Goal: Information Seeking & Learning: Check status

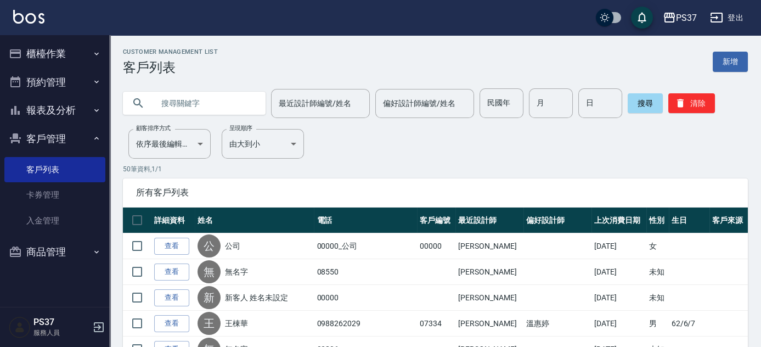
click at [31, 101] on button "報表及分析" at bounding box center [54, 110] width 101 height 29
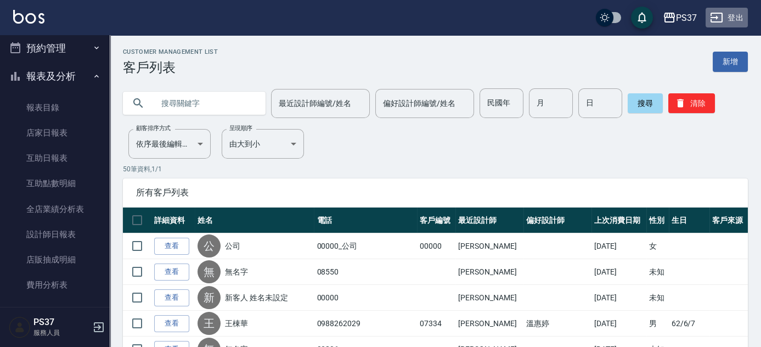
click at [730, 13] on button "登出" at bounding box center [726, 18] width 42 height 20
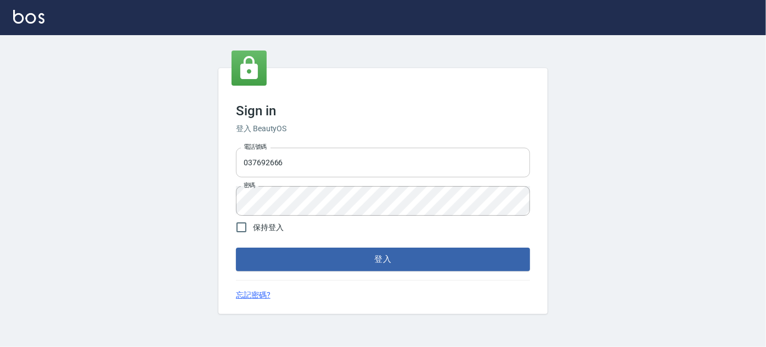
drag, startPoint x: 0, startPoint y: 0, endPoint x: 303, endPoint y: 170, distance: 347.2
click at [303, 170] on input "037692666" at bounding box center [383, 163] width 294 height 30
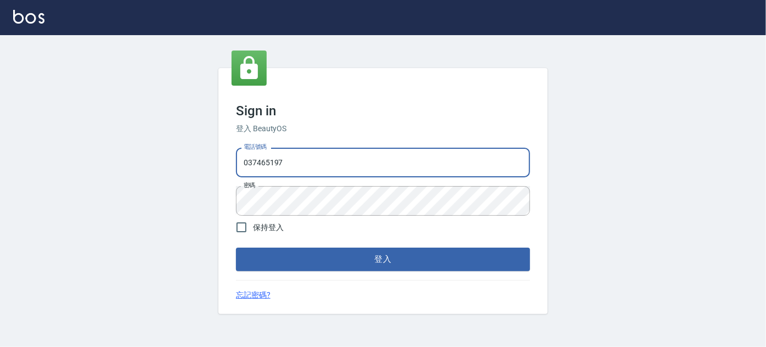
type input "037465197"
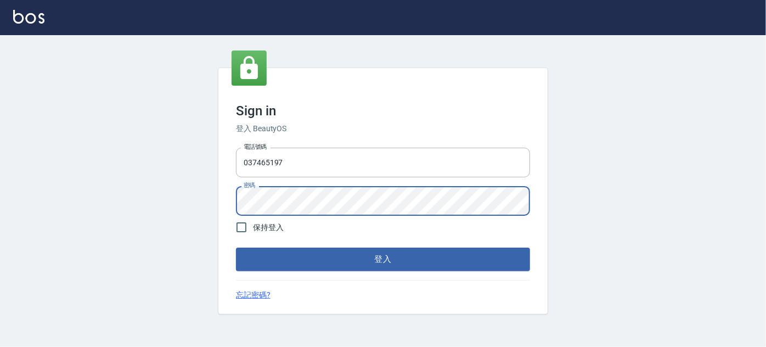
click at [236, 247] on button "登入" at bounding box center [383, 258] width 294 height 23
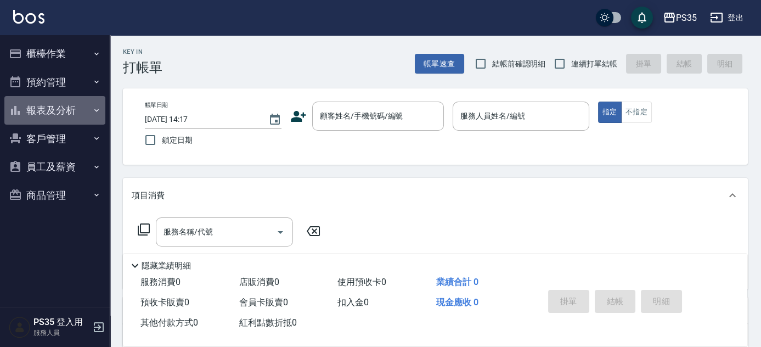
click at [30, 103] on button "報表及分析" at bounding box center [54, 110] width 101 height 29
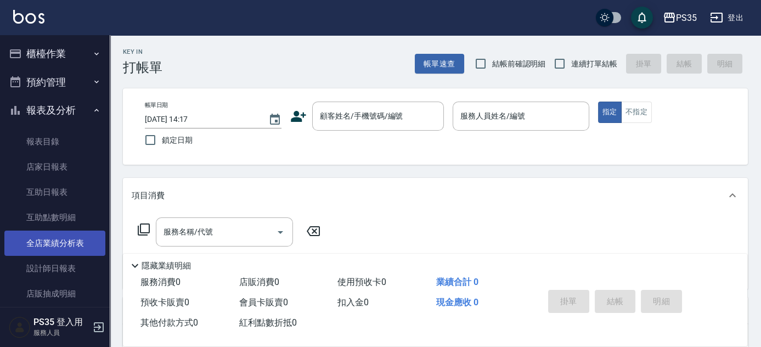
click at [49, 240] on link "全店業績分析表" at bounding box center [54, 242] width 101 height 25
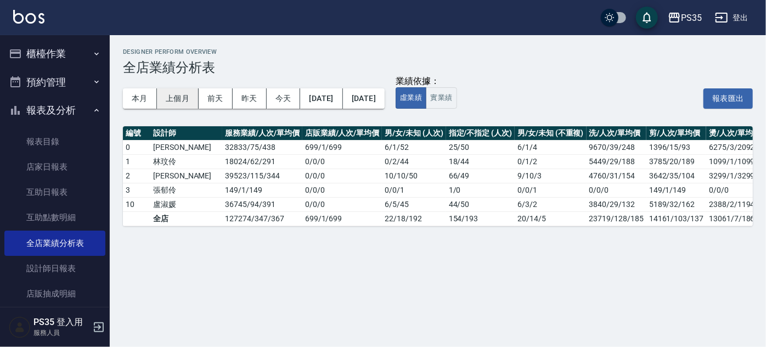
click at [169, 103] on button "上個月" at bounding box center [178, 98] width 42 height 20
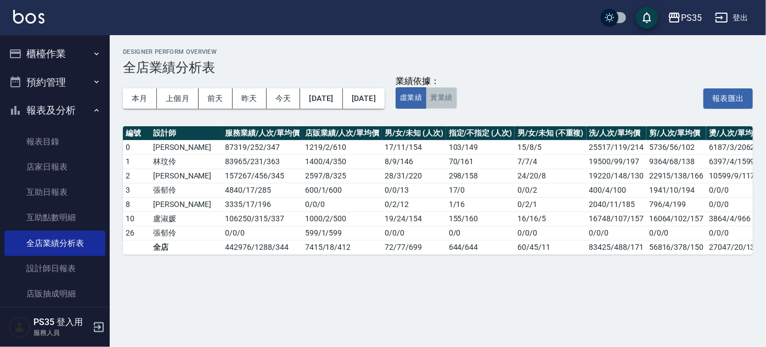
click at [456, 95] on button "實業績" at bounding box center [441, 97] width 31 height 21
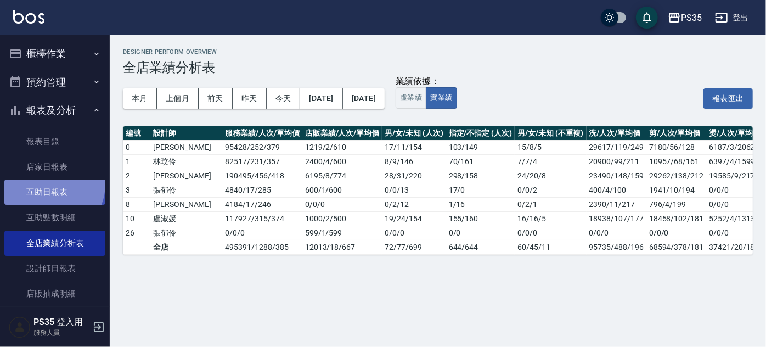
click at [50, 184] on link "互助日報表" at bounding box center [54, 191] width 101 height 25
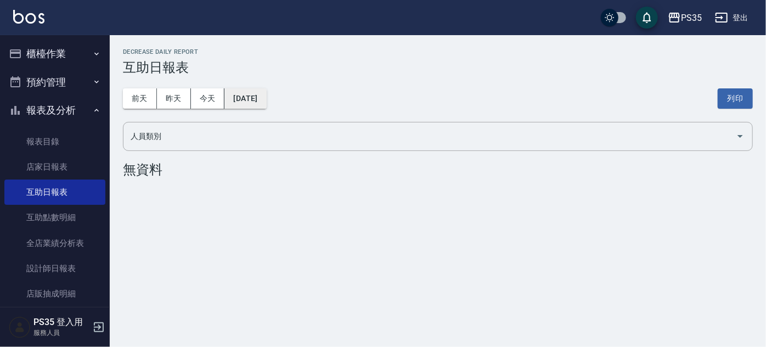
click at [264, 96] on button "2025/10/10" at bounding box center [245, 98] width 42 height 20
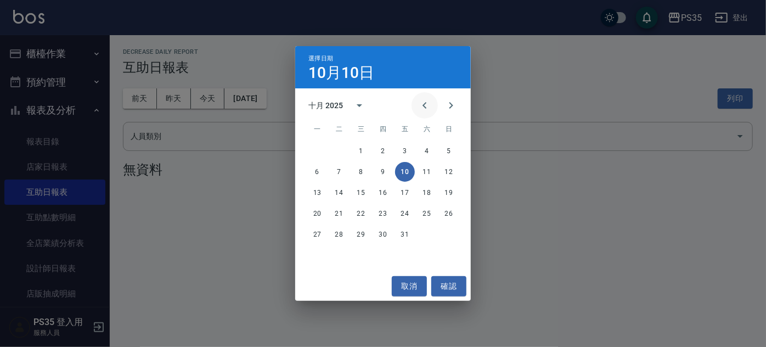
click at [417, 106] on button "Previous month" at bounding box center [424, 105] width 26 height 26
click at [339, 231] on button "30" at bounding box center [339, 234] width 20 height 20
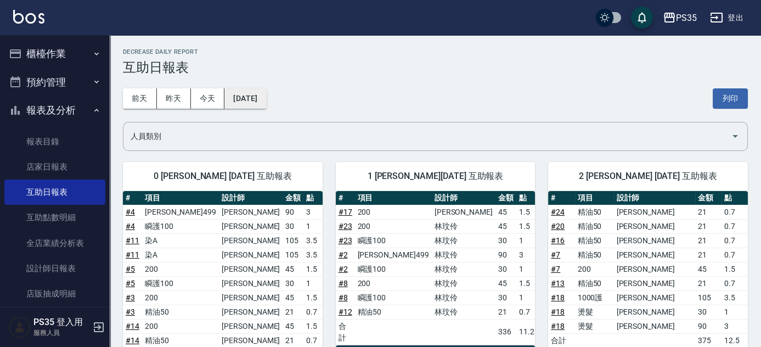
click at [266, 104] on button "[DATE]" at bounding box center [245, 98] width 42 height 20
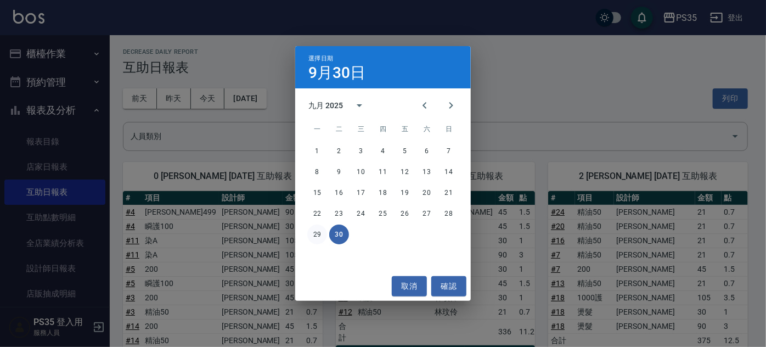
click at [316, 234] on button "29" at bounding box center [317, 234] width 20 height 20
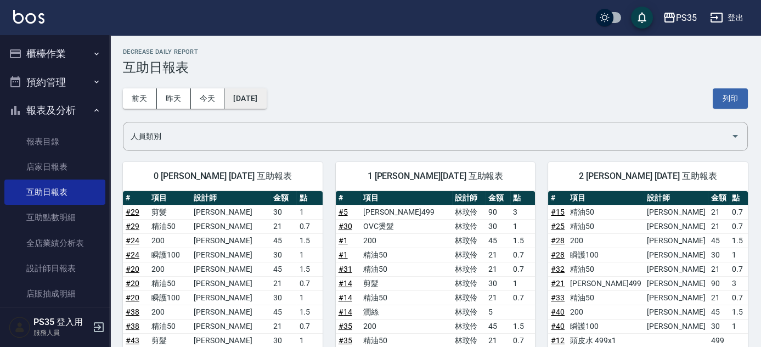
click at [266, 103] on button "2025/09/29" at bounding box center [245, 98] width 42 height 20
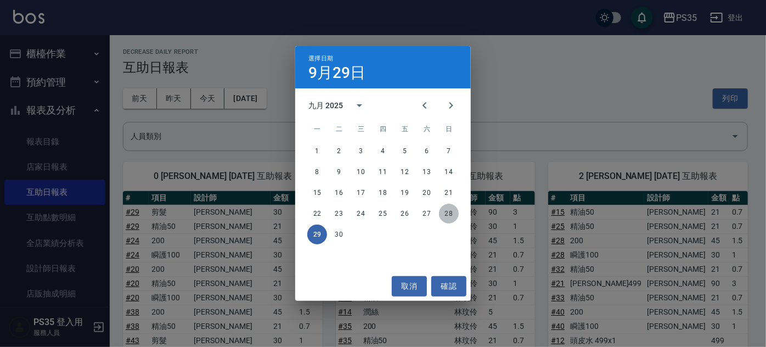
click at [444, 211] on button "28" at bounding box center [449, 213] width 20 height 20
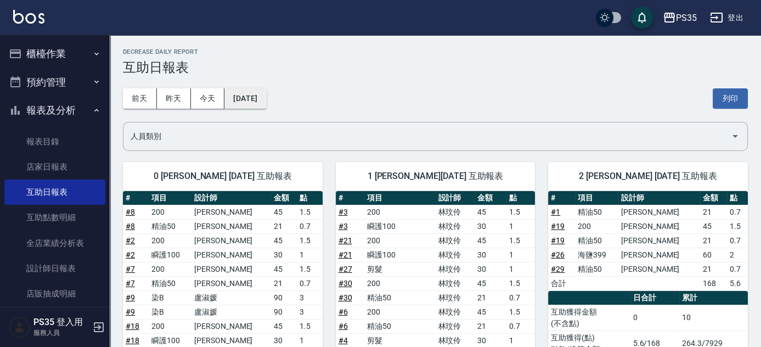
click at [266, 99] on button "2025/09/28" at bounding box center [245, 98] width 42 height 20
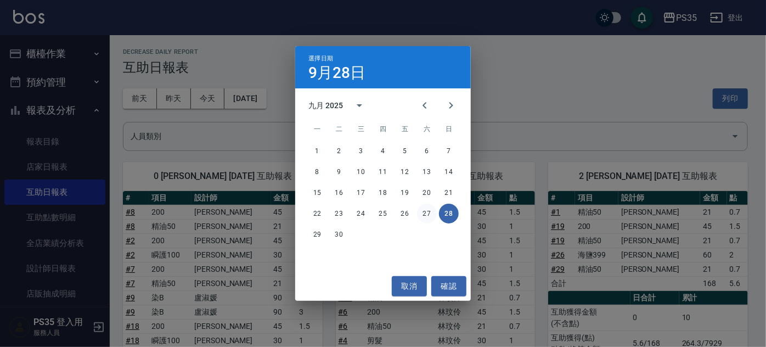
click at [427, 213] on button "27" at bounding box center [427, 213] width 20 height 20
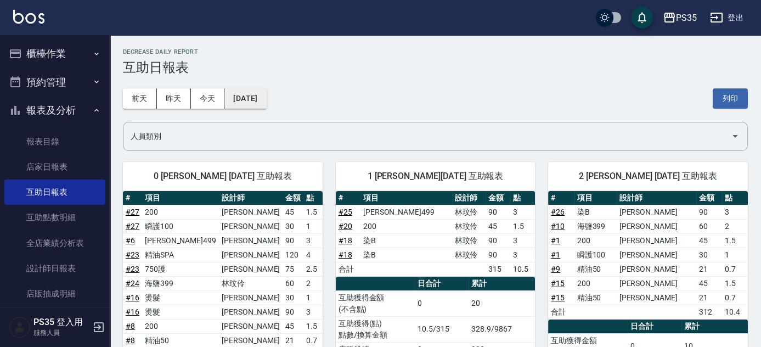
click at [263, 95] on button "2025/09/27" at bounding box center [245, 98] width 42 height 20
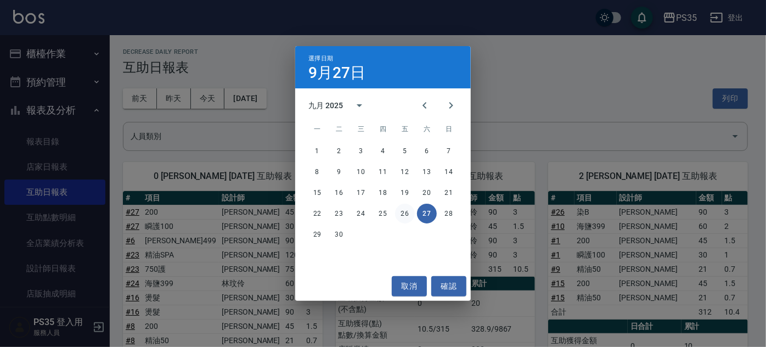
click at [407, 218] on button "26" at bounding box center [405, 213] width 20 height 20
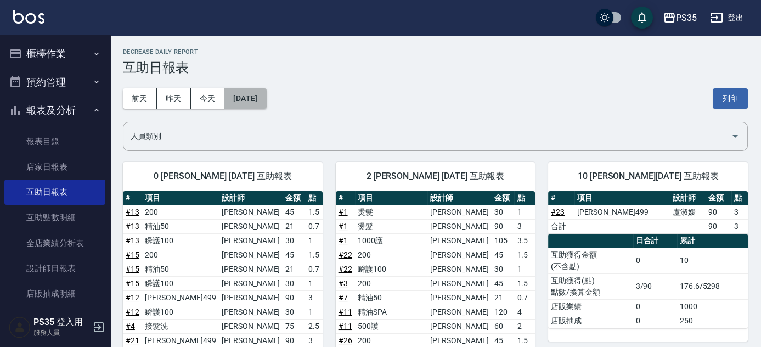
click at [264, 99] on button "2025/09/26" at bounding box center [245, 98] width 42 height 20
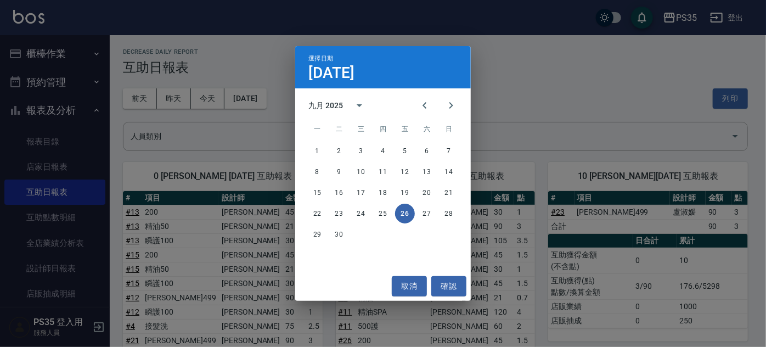
click at [59, 214] on div "選擇日期 9月26日 九月 2025 一 二 三 四 五 六 日 1 2 3 4 5 6 7 8 9 10 11 12 13 14 15 16 17 18 1…" at bounding box center [383, 173] width 766 height 347
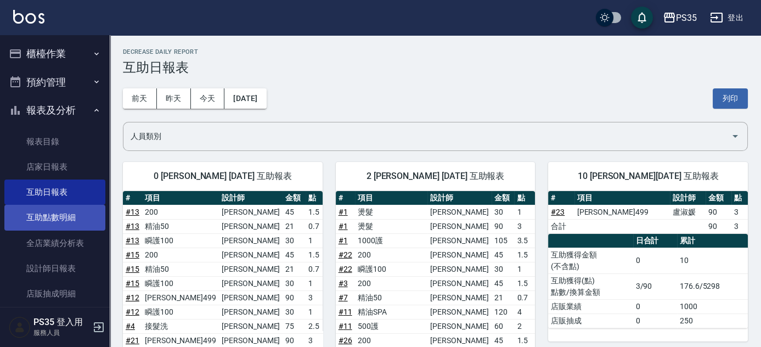
click at [66, 214] on link "互助點數明細" at bounding box center [54, 217] width 101 height 25
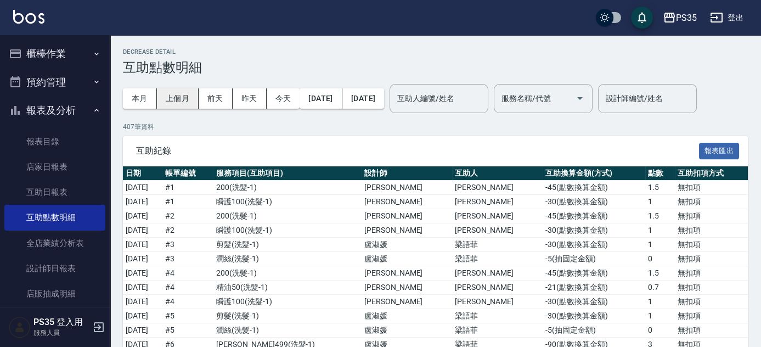
click at [178, 97] on button "上個月" at bounding box center [178, 98] width 42 height 20
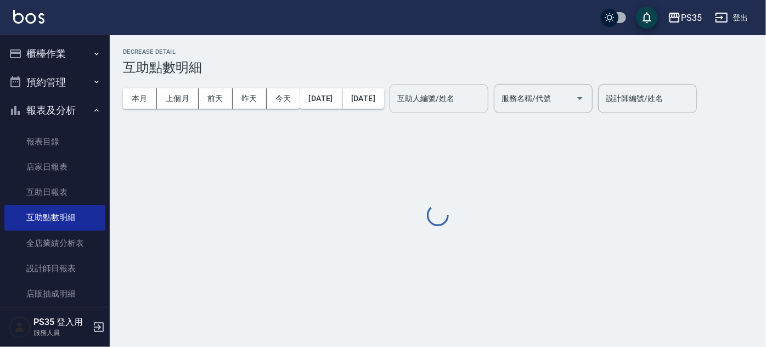
click at [471, 102] on input "互助人編號/姓名" at bounding box center [438, 98] width 89 height 19
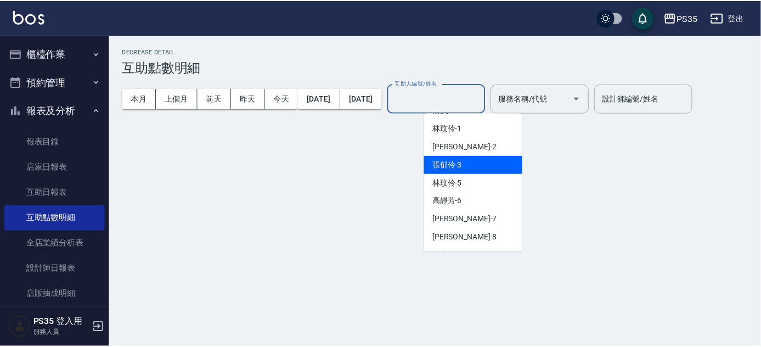
scroll to position [49, 0]
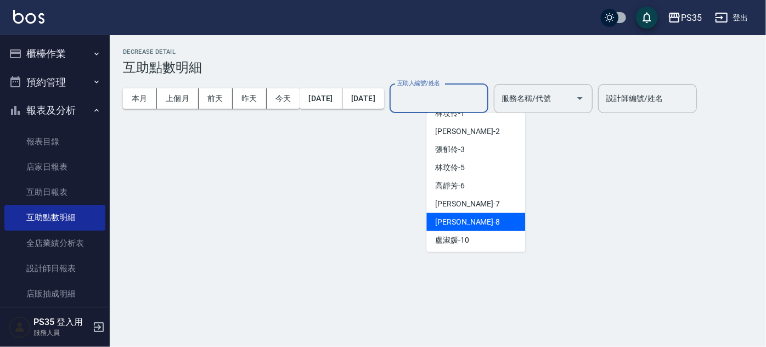
click at [472, 217] on div "徐雅娟 -8" at bounding box center [475, 222] width 99 height 18
type input "徐雅娟-8"
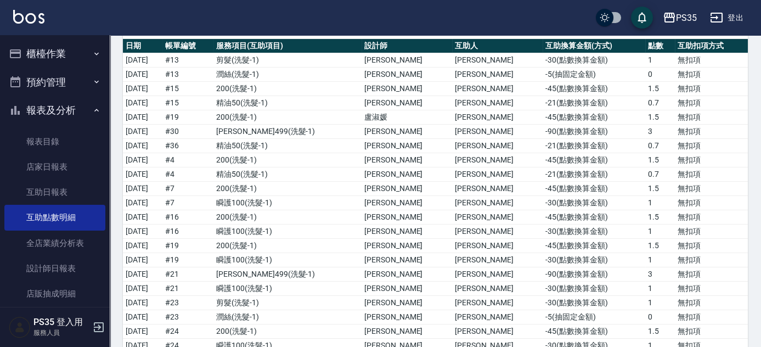
scroll to position [0, 0]
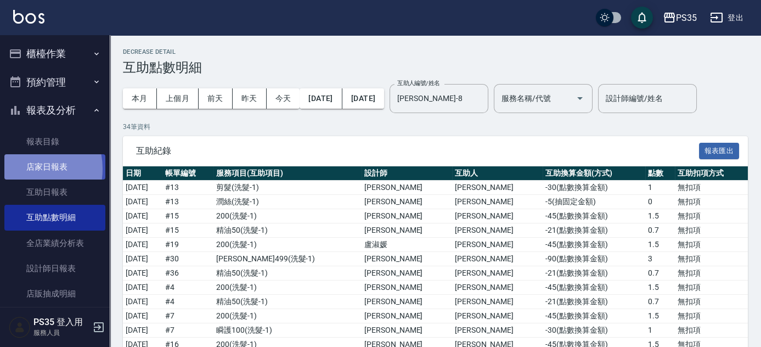
click at [22, 169] on link "店家日報表" at bounding box center [54, 166] width 101 height 25
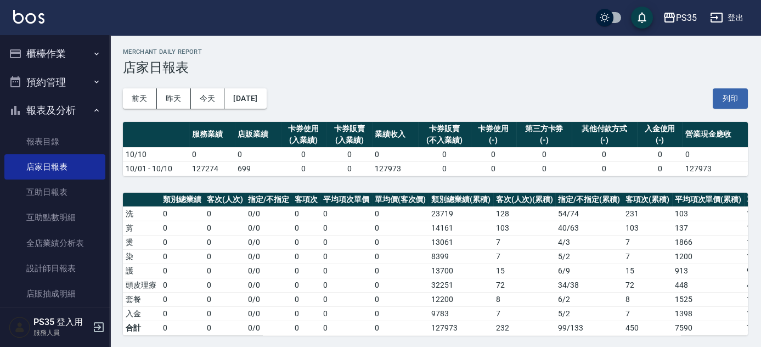
click at [730, 18] on button "登出" at bounding box center [726, 18] width 42 height 20
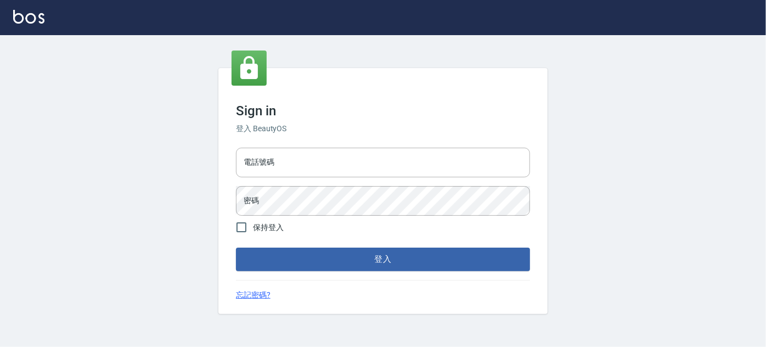
type input "037692666"
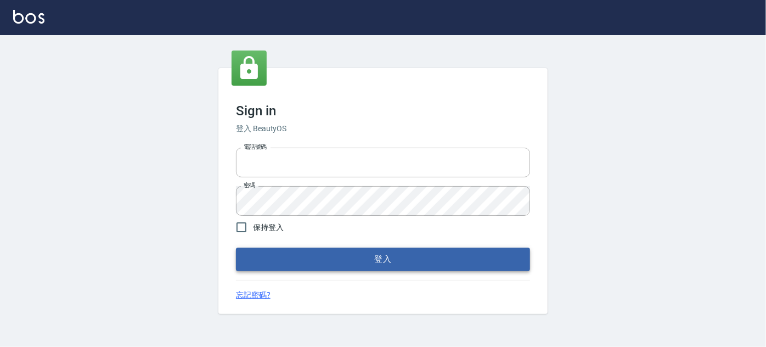
type input "037692666"
click at [314, 256] on button "登入" at bounding box center [383, 258] width 294 height 23
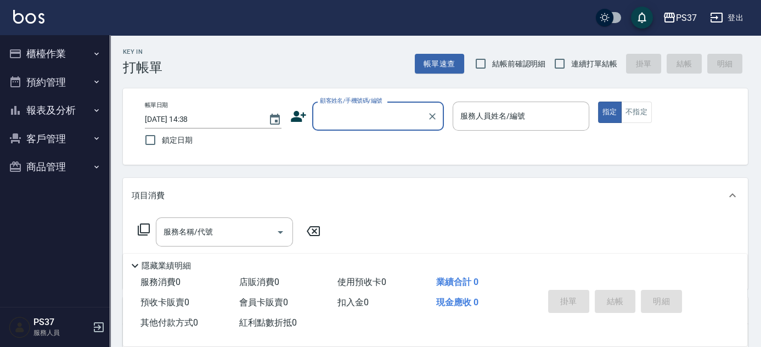
click at [36, 115] on button "報表及分析" at bounding box center [54, 110] width 101 height 29
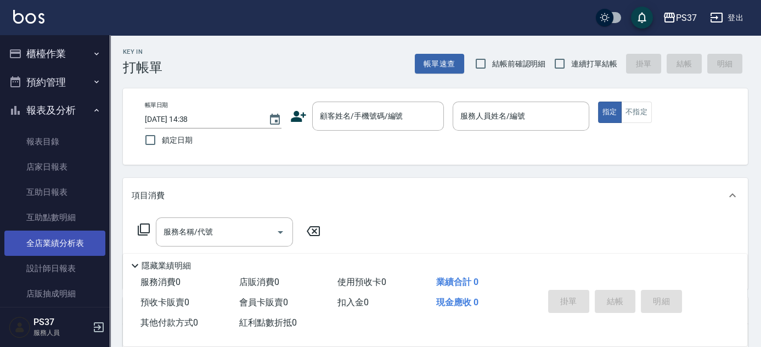
click at [56, 245] on link "全店業績分析表" at bounding box center [54, 242] width 101 height 25
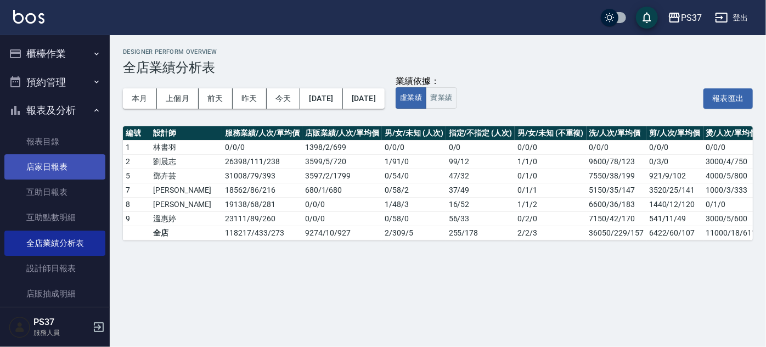
click at [60, 165] on link "店家日報表" at bounding box center [54, 166] width 101 height 25
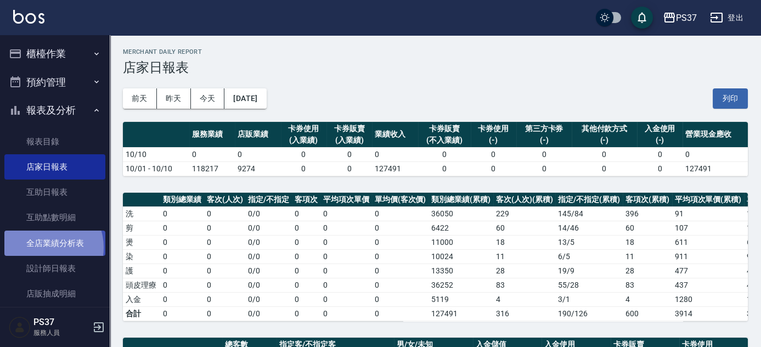
click at [47, 247] on link "全店業績分析表" at bounding box center [54, 242] width 101 height 25
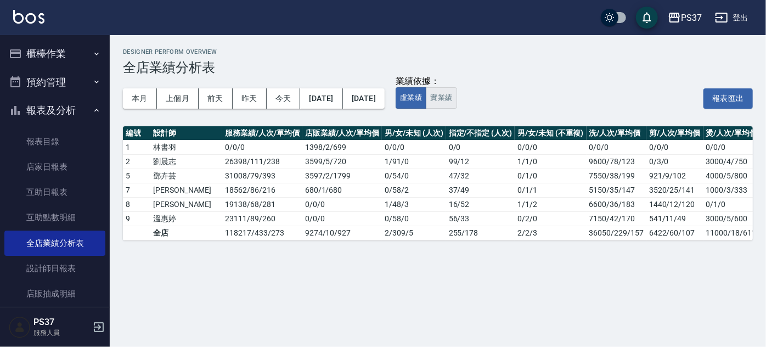
click at [456, 100] on button "實業績" at bounding box center [441, 97] width 31 height 21
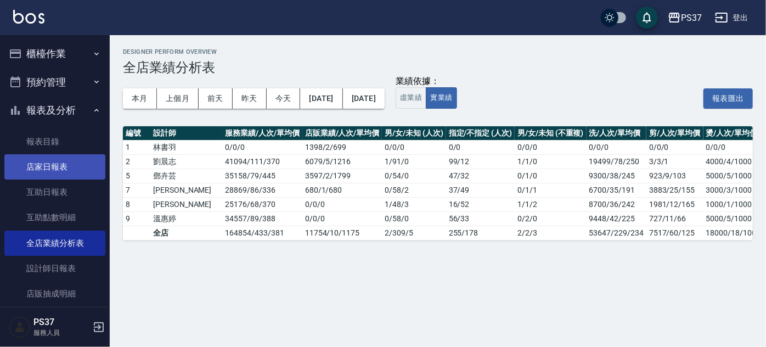
click at [63, 175] on link "店家日報表" at bounding box center [54, 166] width 101 height 25
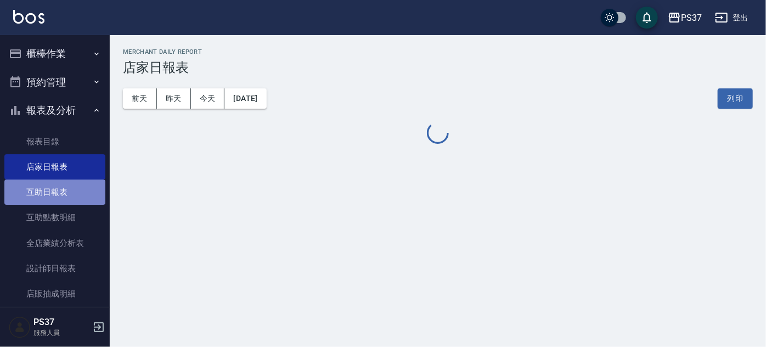
click at [60, 182] on link "互助日報表" at bounding box center [54, 191] width 101 height 25
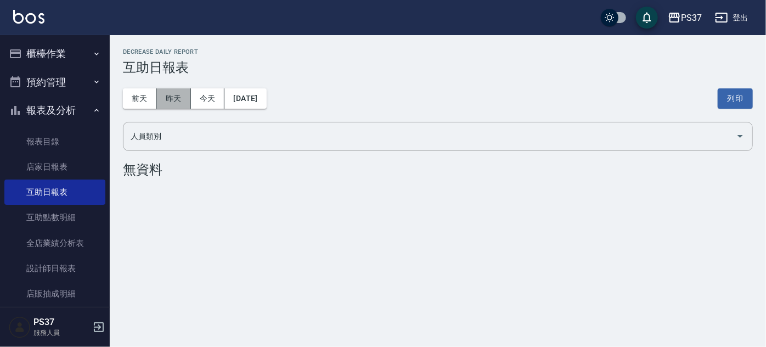
click at [167, 103] on button "昨天" at bounding box center [174, 98] width 34 height 20
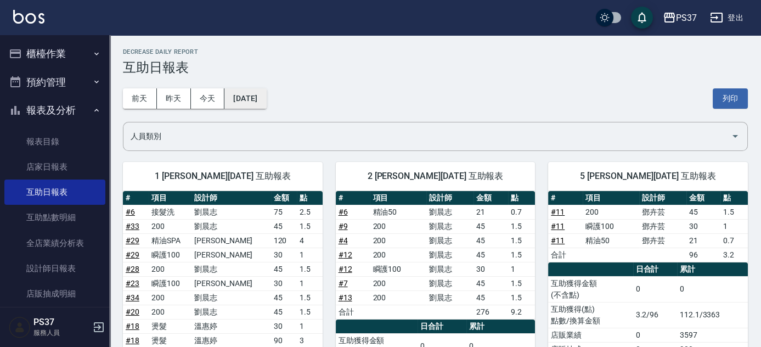
click at [254, 96] on button "[DATE]" at bounding box center [245, 98] width 42 height 20
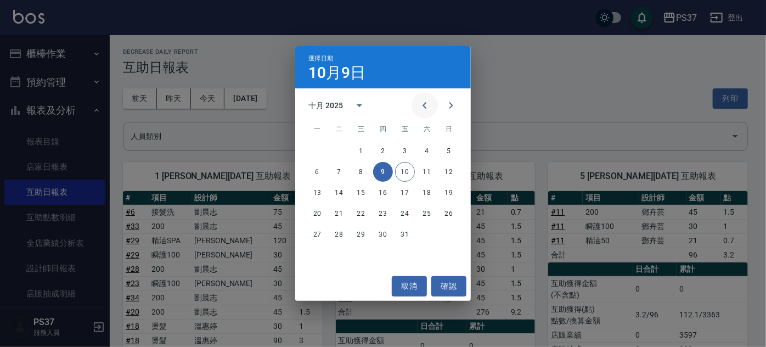
click at [427, 110] on icon "Previous month" at bounding box center [424, 105] width 13 height 13
click at [339, 169] on button "9" at bounding box center [339, 172] width 20 height 20
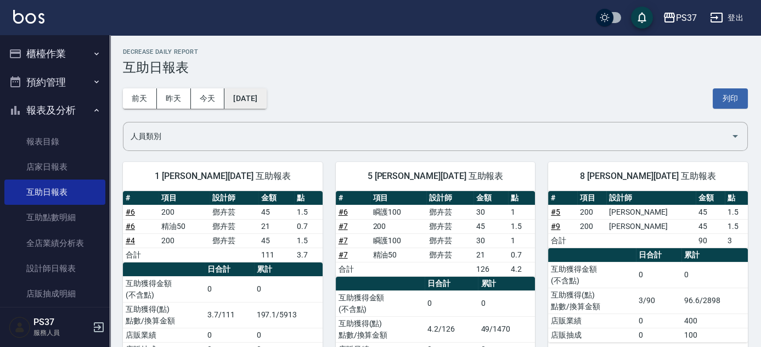
click at [266, 102] on button "2025/09/09" at bounding box center [245, 98] width 42 height 20
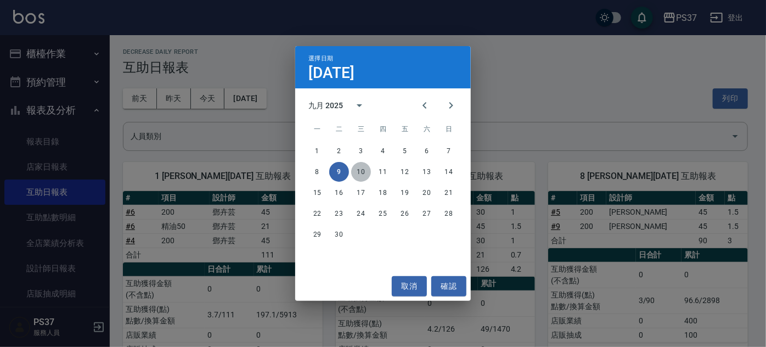
click at [356, 169] on button "10" at bounding box center [361, 172] width 20 height 20
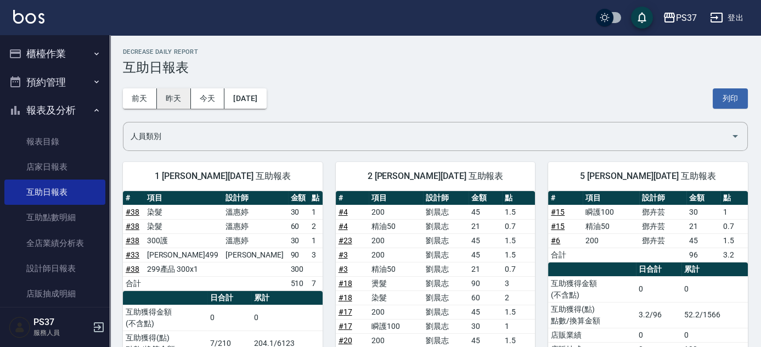
click at [180, 100] on button "昨天" at bounding box center [174, 98] width 34 height 20
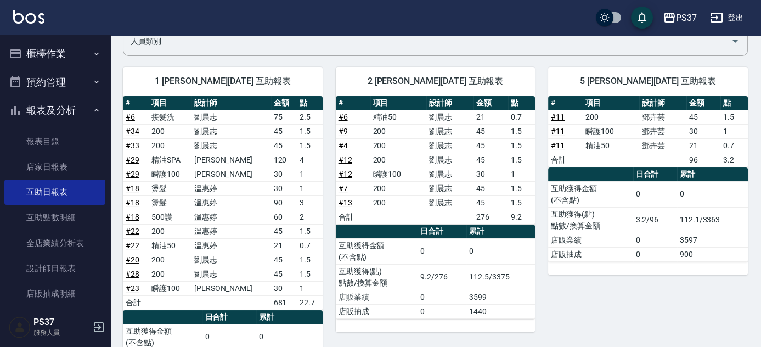
scroll to position [143, 0]
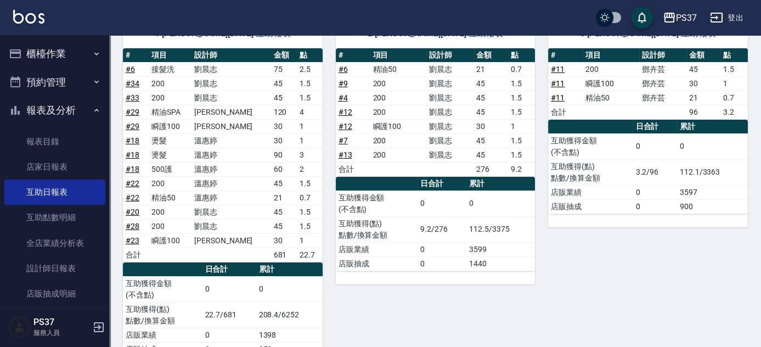
click at [39, 120] on button "報表及分析" at bounding box center [54, 110] width 101 height 29
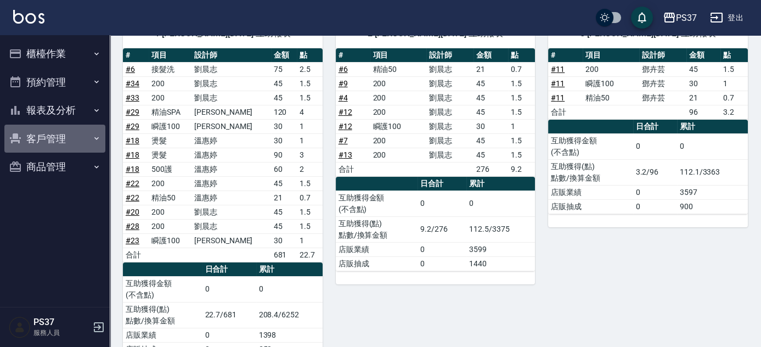
click at [60, 126] on button "客戶管理" at bounding box center [54, 138] width 101 height 29
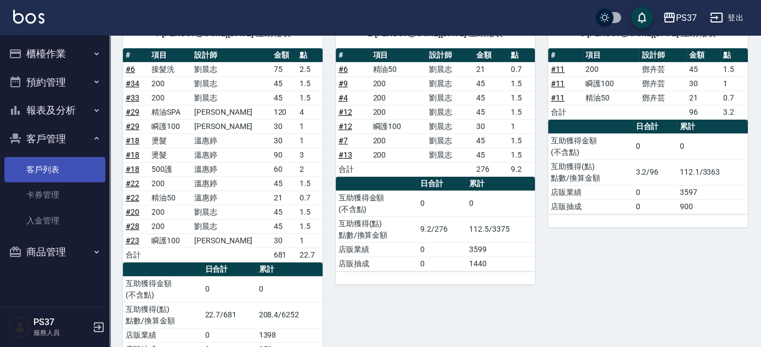
click at [50, 174] on link "客戶列表" at bounding box center [54, 169] width 101 height 25
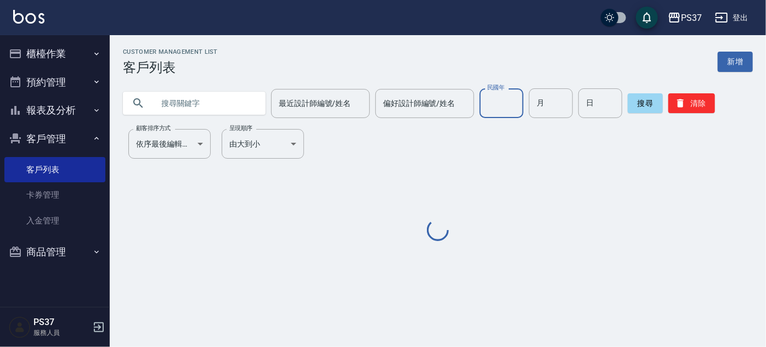
click at [514, 112] on input "民國年" at bounding box center [501, 103] width 44 height 30
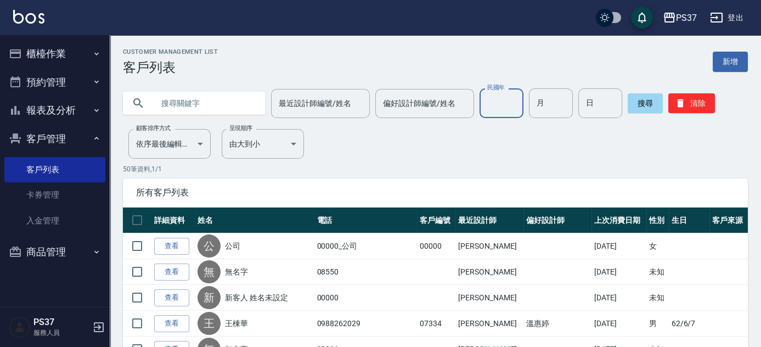
click at [497, 97] on input "民國年" at bounding box center [501, 103] width 44 height 30
click at [503, 103] on input "民國年" at bounding box center [501, 103] width 44 height 30
type input "66"
type input "04"
type input "13"
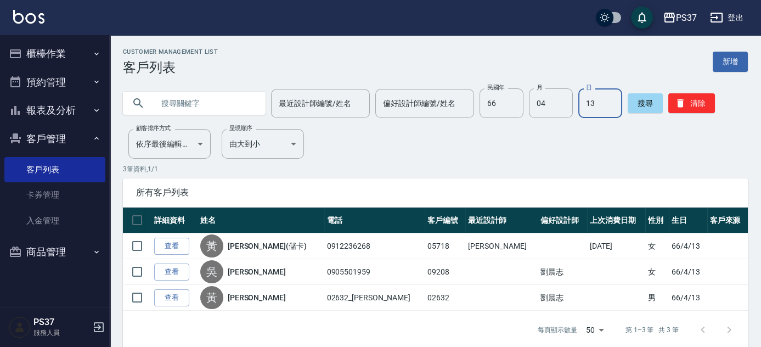
click at [53, 113] on button "報表及分析" at bounding box center [54, 110] width 101 height 29
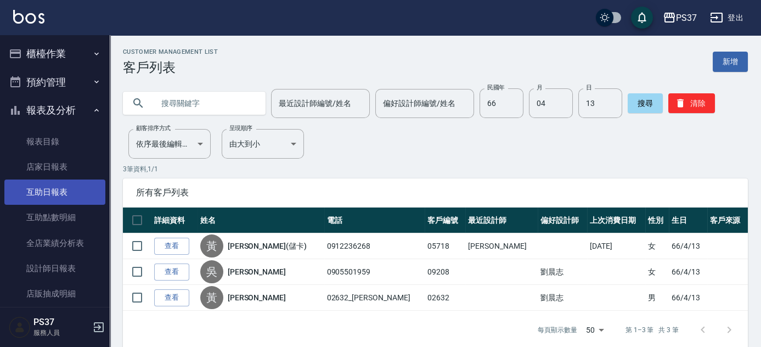
click at [69, 198] on link "互助日報表" at bounding box center [54, 191] width 101 height 25
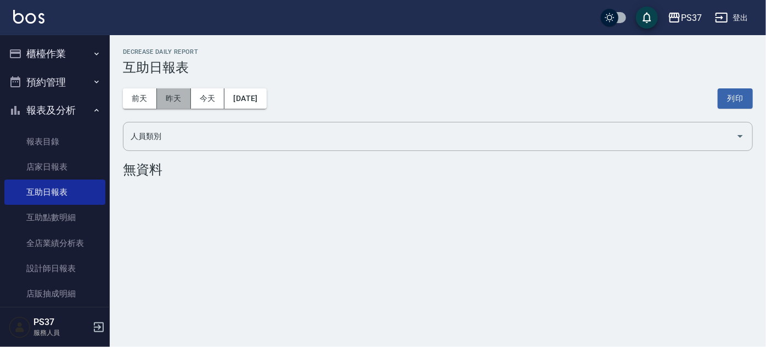
click at [178, 99] on button "昨天" at bounding box center [174, 98] width 34 height 20
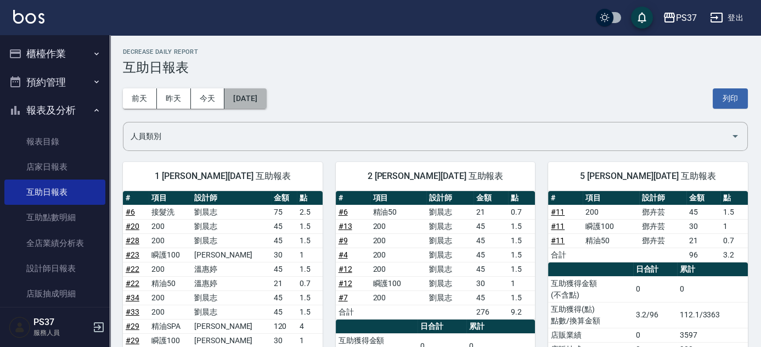
click at [242, 98] on button "[DATE]" at bounding box center [245, 98] width 42 height 20
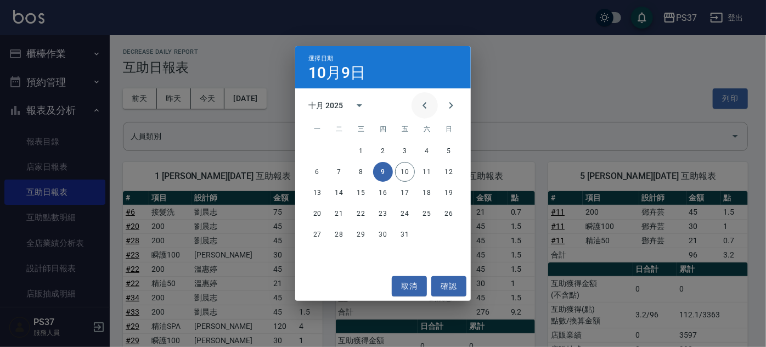
click at [420, 106] on icon "Previous month" at bounding box center [424, 105] width 13 height 13
click at [342, 173] on button "9" at bounding box center [339, 172] width 20 height 20
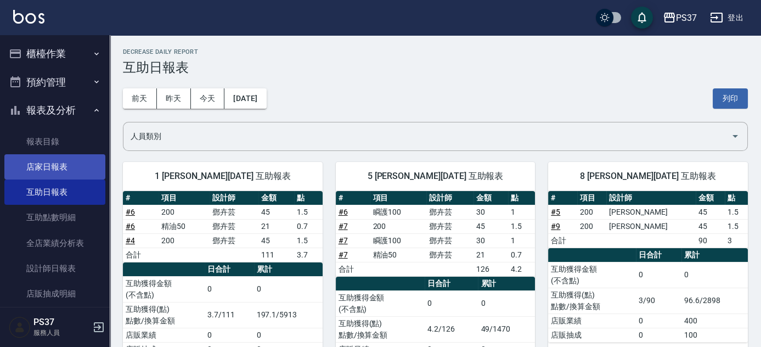
scroll to position [184, 0]
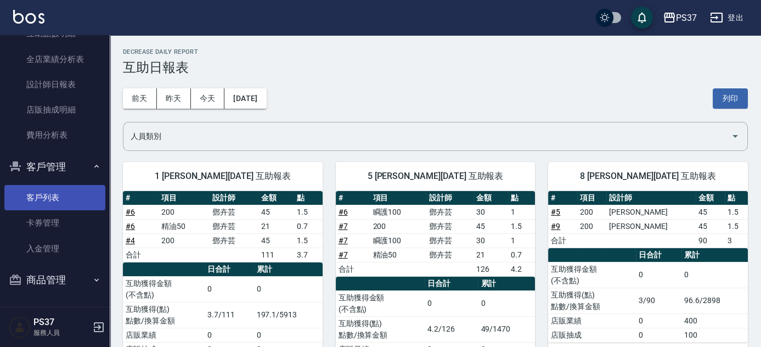
click at [55, 193] on link "客戶列表" at bounding box center [54, 197] width 101 height 25
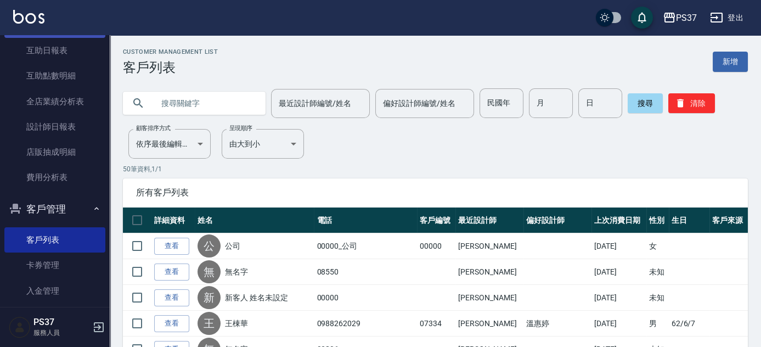
scroll to position [84, 0]
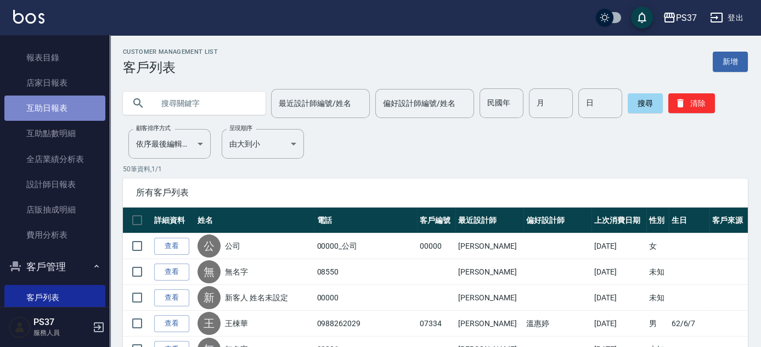
click at [61, 111] on link "互助日報表" at bounding box center [54, 107] width 101 height 25
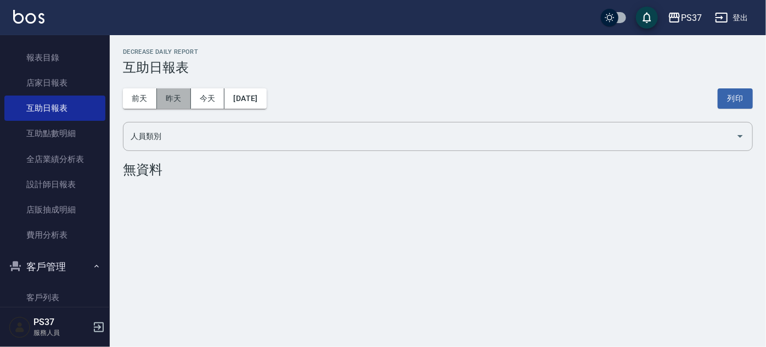
click at [178, 102] on button "昨天" at bounding box center [174, 98] width 34 height 20
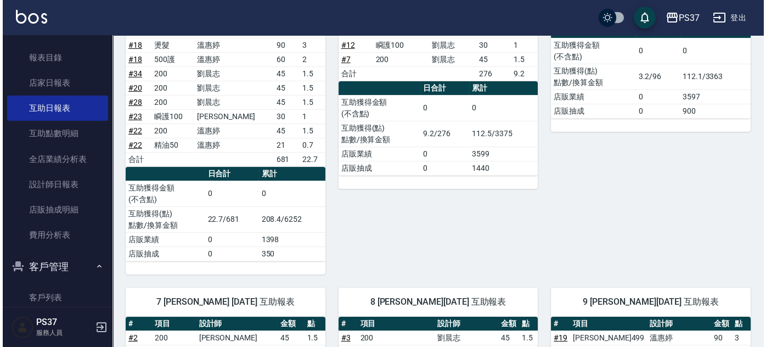
scroll to position [49, 0]
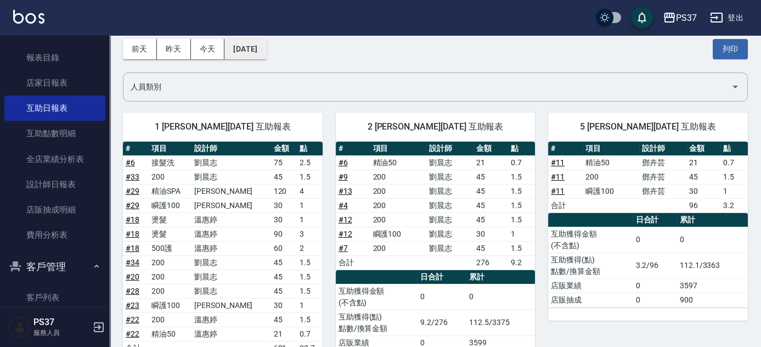
click at [243, 46] on button "[DATE]" at bounding box center [245, 49] width 42 height 20
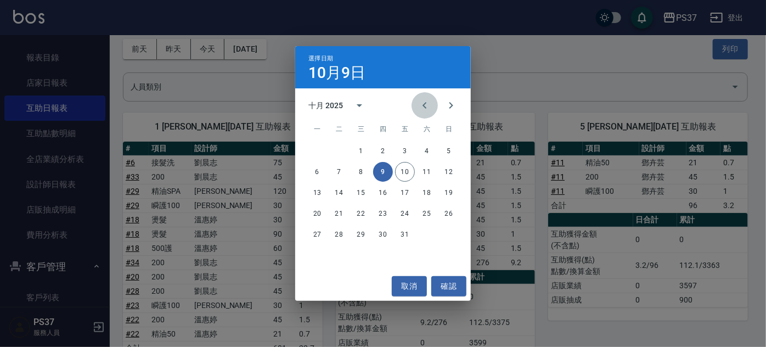
click at [417, 106] on button "Previous month" at bounding box center [424, 105] width 26 height 26
click at [337, 233] on button "30" at bounding box center [339, 234] width 20 height 20
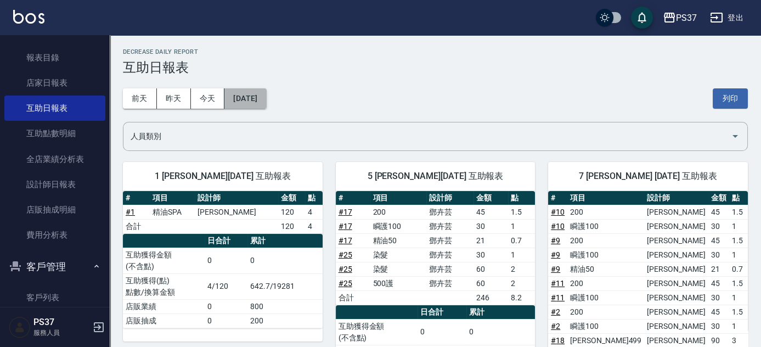
click at [266, 103] on button "[DATE]" at bounding box center [245, 98] width 42 height 20
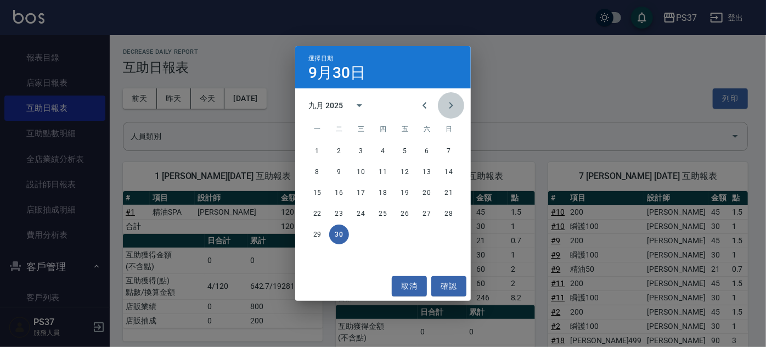
click at [447, 104] on icon "Next month" at bounding box center [450, 105] width 13 height 13
click at [509, 76] on div "選擇日期 9月30日 十月 2025 一 二 三 四 五 六 日 1 2 3 4 5 6 7 8 9 10 11 12 13 14 15 16 17 18 1…" at bounding box center [383, 173] width 766 height 347
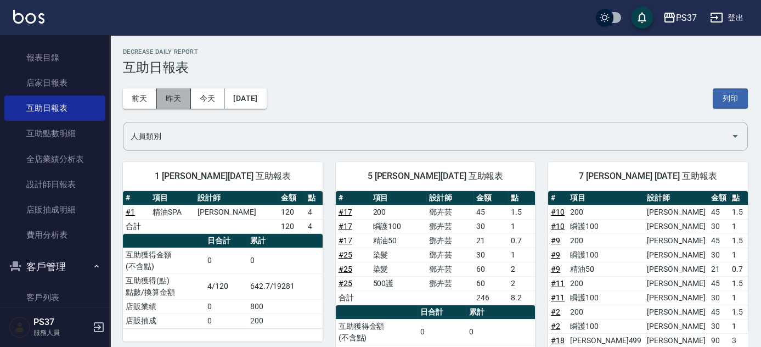
click at [183, 104] on button "昨天" at bounding box center [174, 98] width 34 height 20
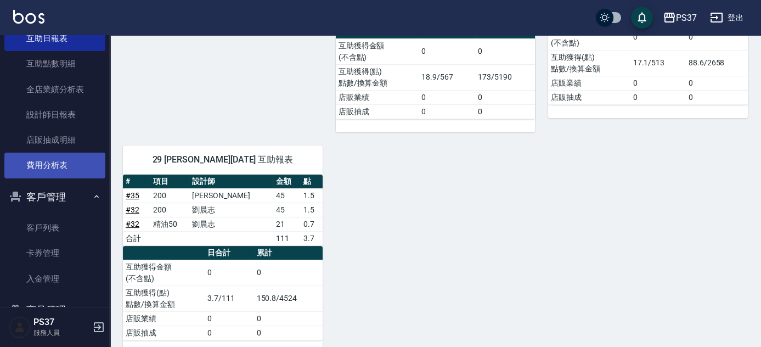
scroll to position [184, 0]
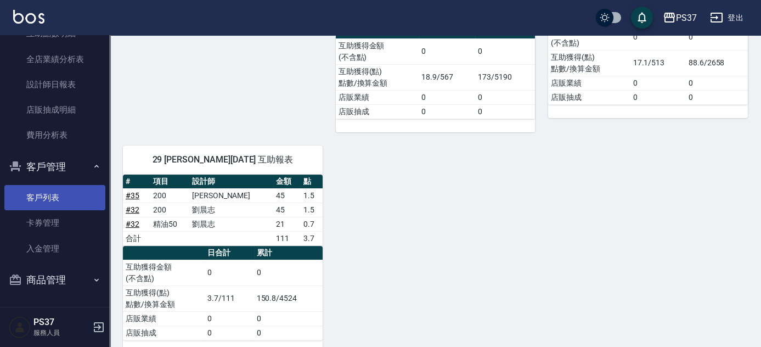
click at [55, 186] on link "客戶列表" at bounding box center [54, 197] width 101 height 25
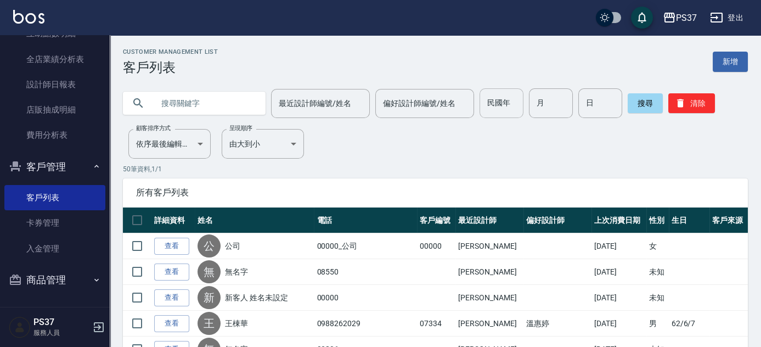
click at [506, 103] on input "民國年" at bounding box center [501, 103] width 44 height 30
type input "81"
type input "1"
type input "3"
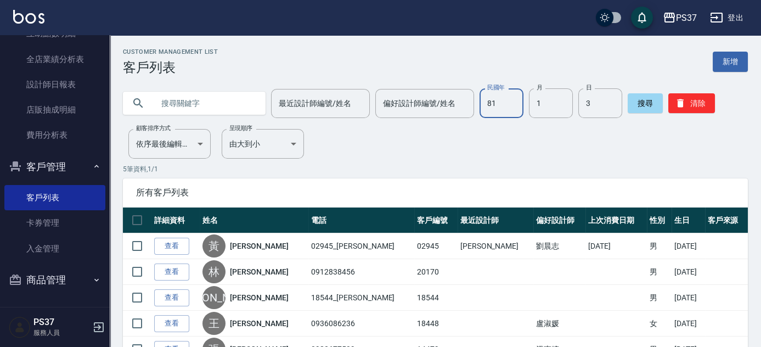
click at [503, 103] on input "81" at bounding box center [501, 103] width 44 height 30
type input "58"
type input "7"
type input "23"
